Goal: Browse casually

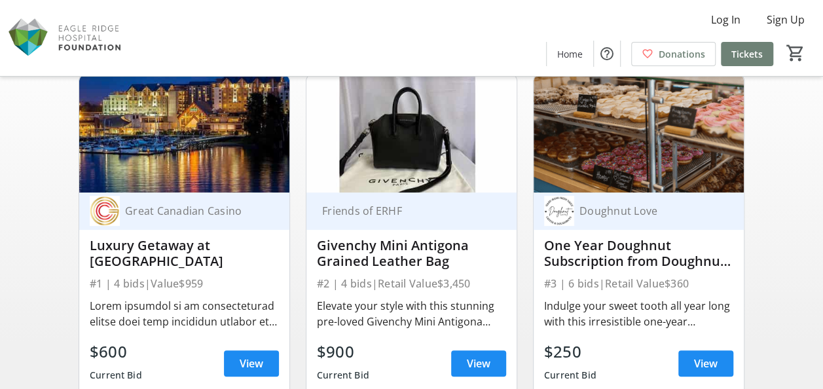
scroll to position [95, 0]
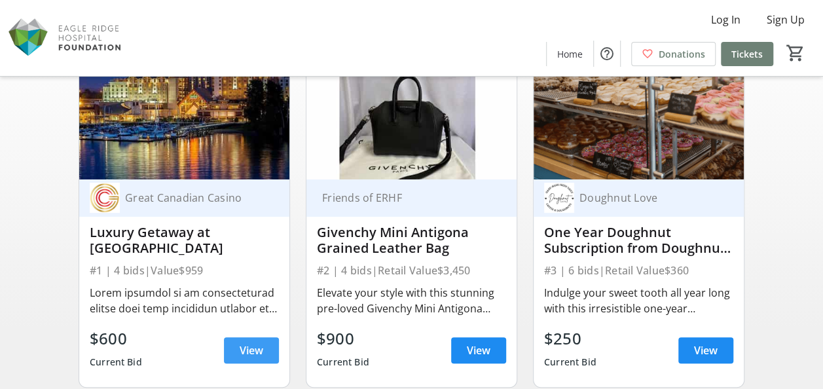
click at [250, 348] on span "View" at bounding box center [252, 350] width 24 height 16
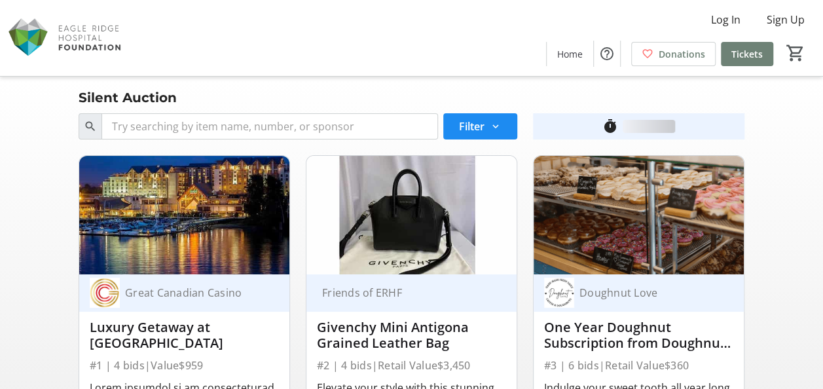
scroll to position [95, 0]
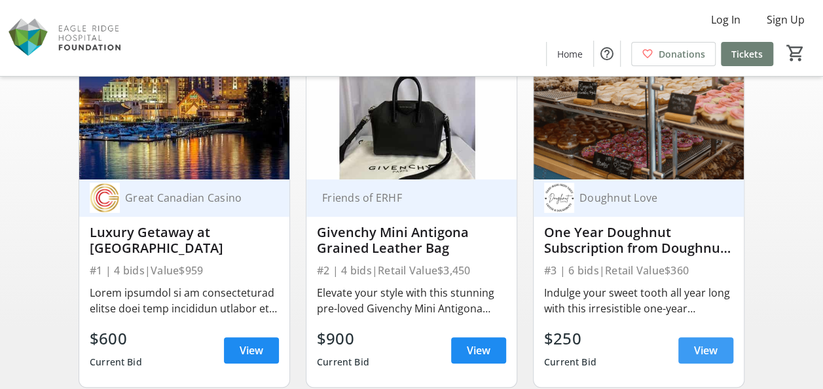
click at [705, 352] on span "View" at bounding box center [706, 350] width 24 height 16
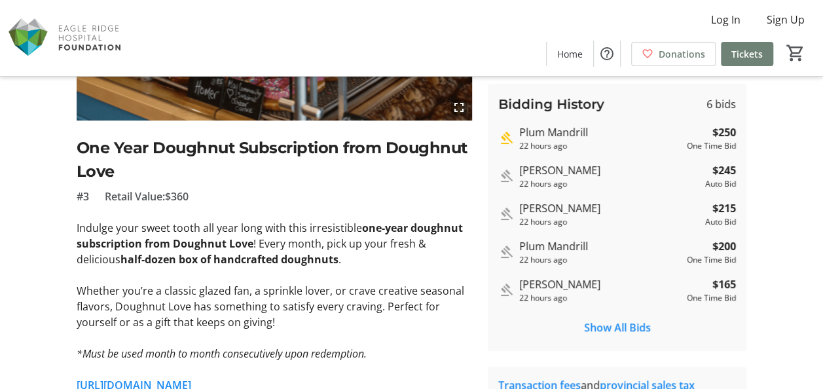
scroll to position [221, 0]
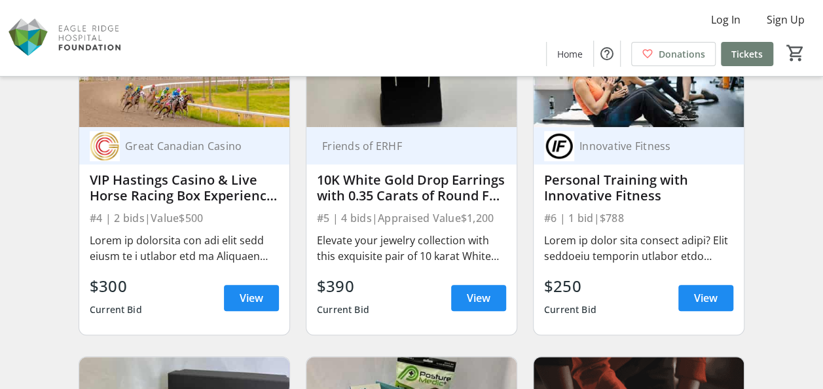
scroll to position [501, 0]
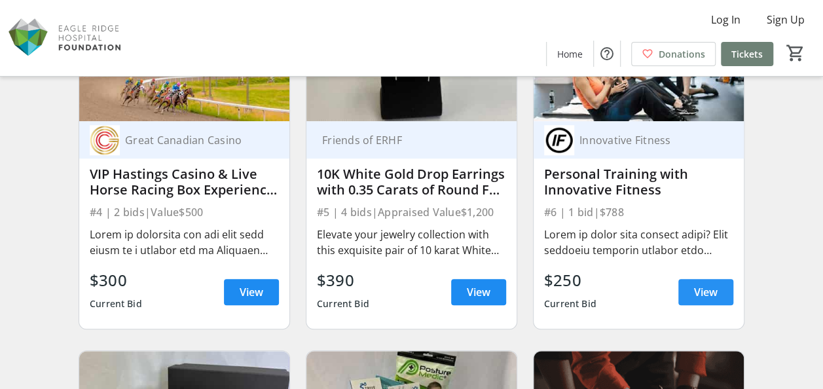
click at [712, 289] on span "View" at bounding box center [706, 292] width 24 height 16
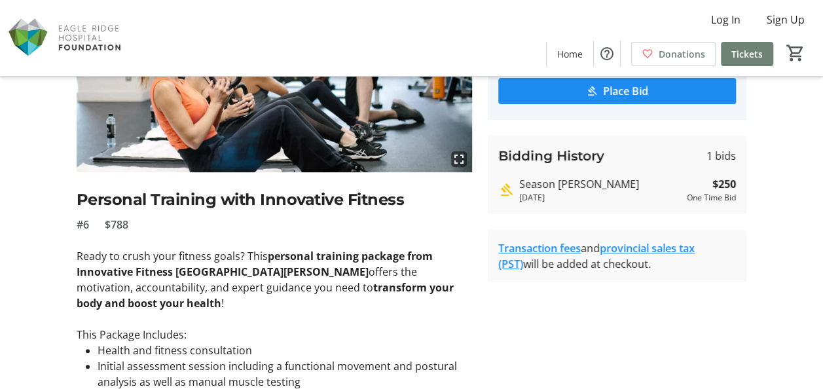
scroll to position [165, 0]
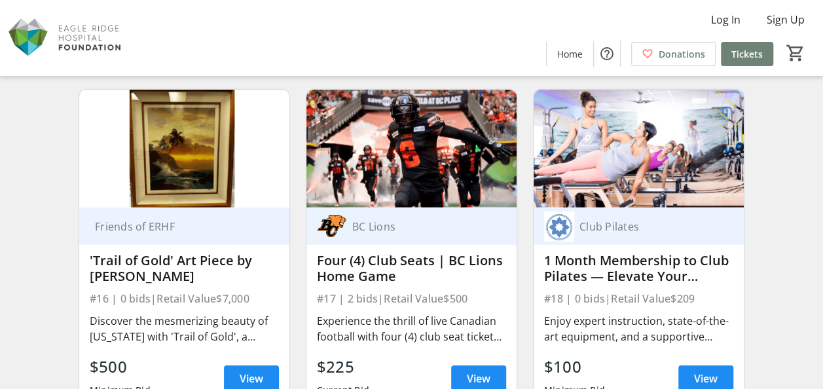
scroll to position [1838, 0]
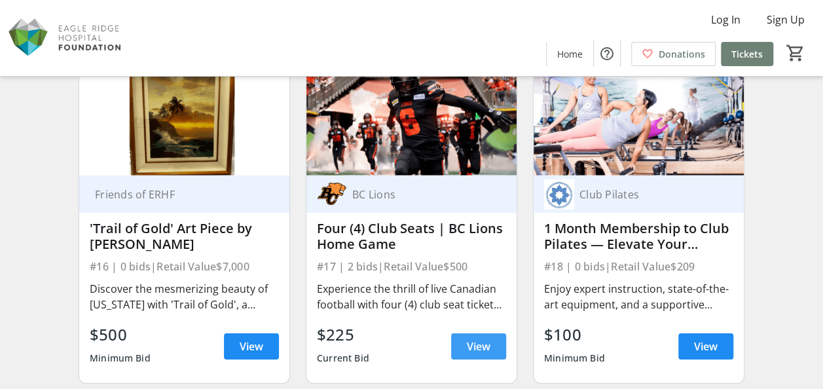
click at [473, 343] on span "View" at bounding box center [479, 346] width 24 height 16
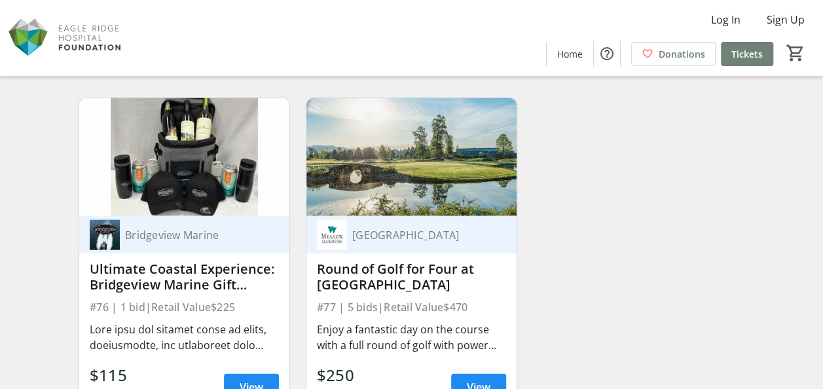
scroll to position [8822, 0]
